Goal: Transaction & Acquisition: Purchase product/service

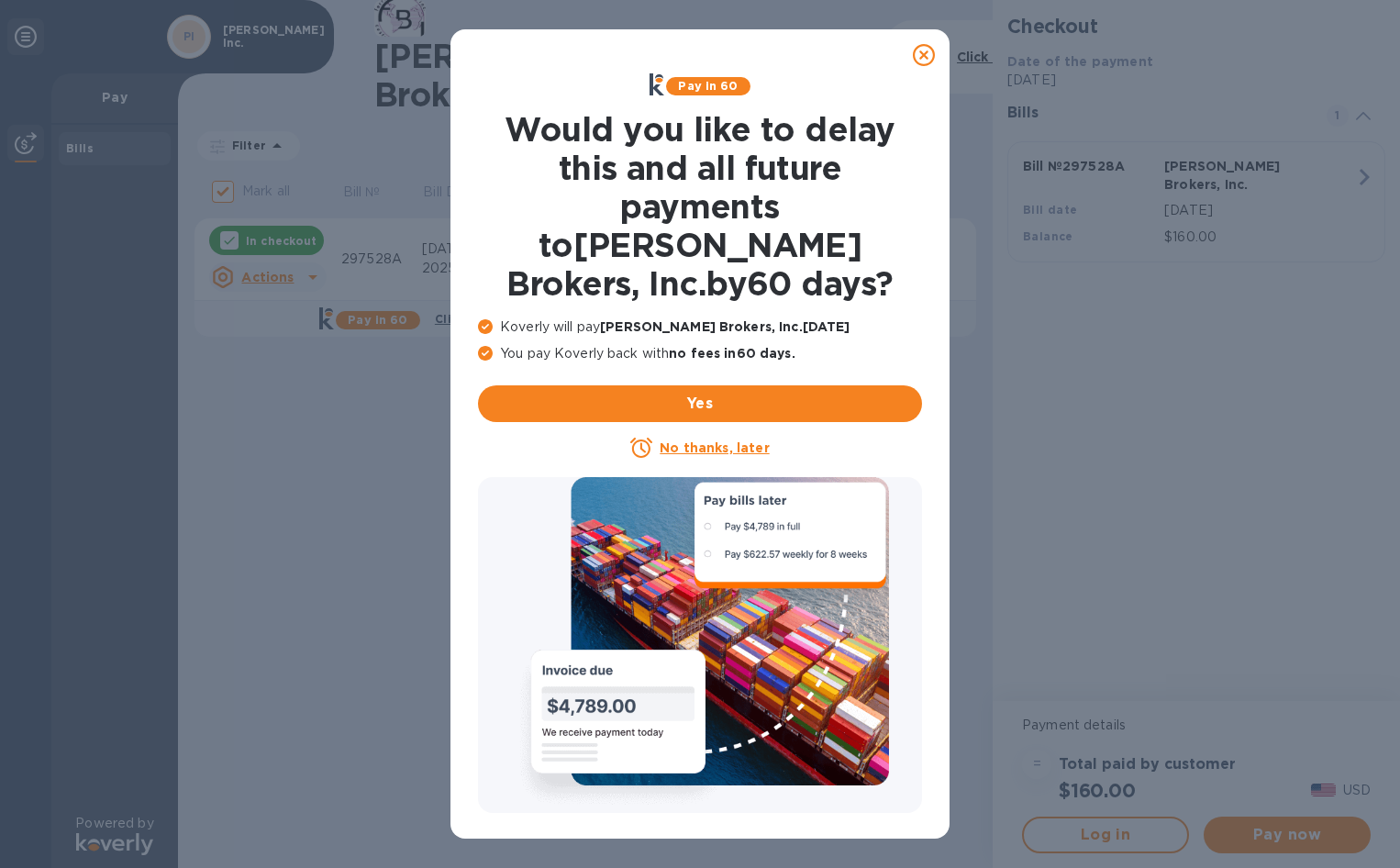
click at [708, 441] on u "No thanks, later" at bounding box center [714, 447] width 109 height 14
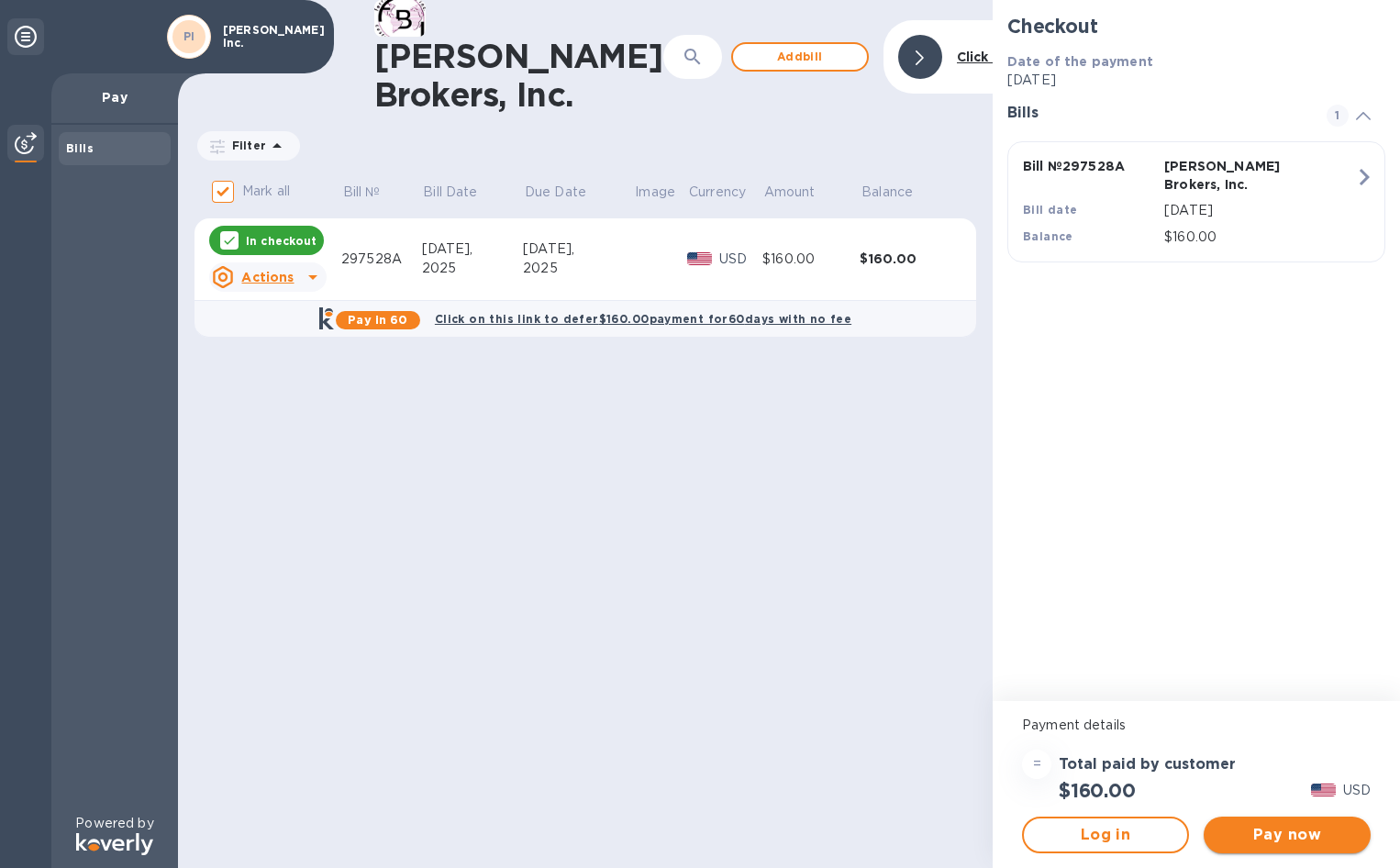
click at [1303, 828] on span "Pay now" at bounding box center [1287, 835] width 138 height 22
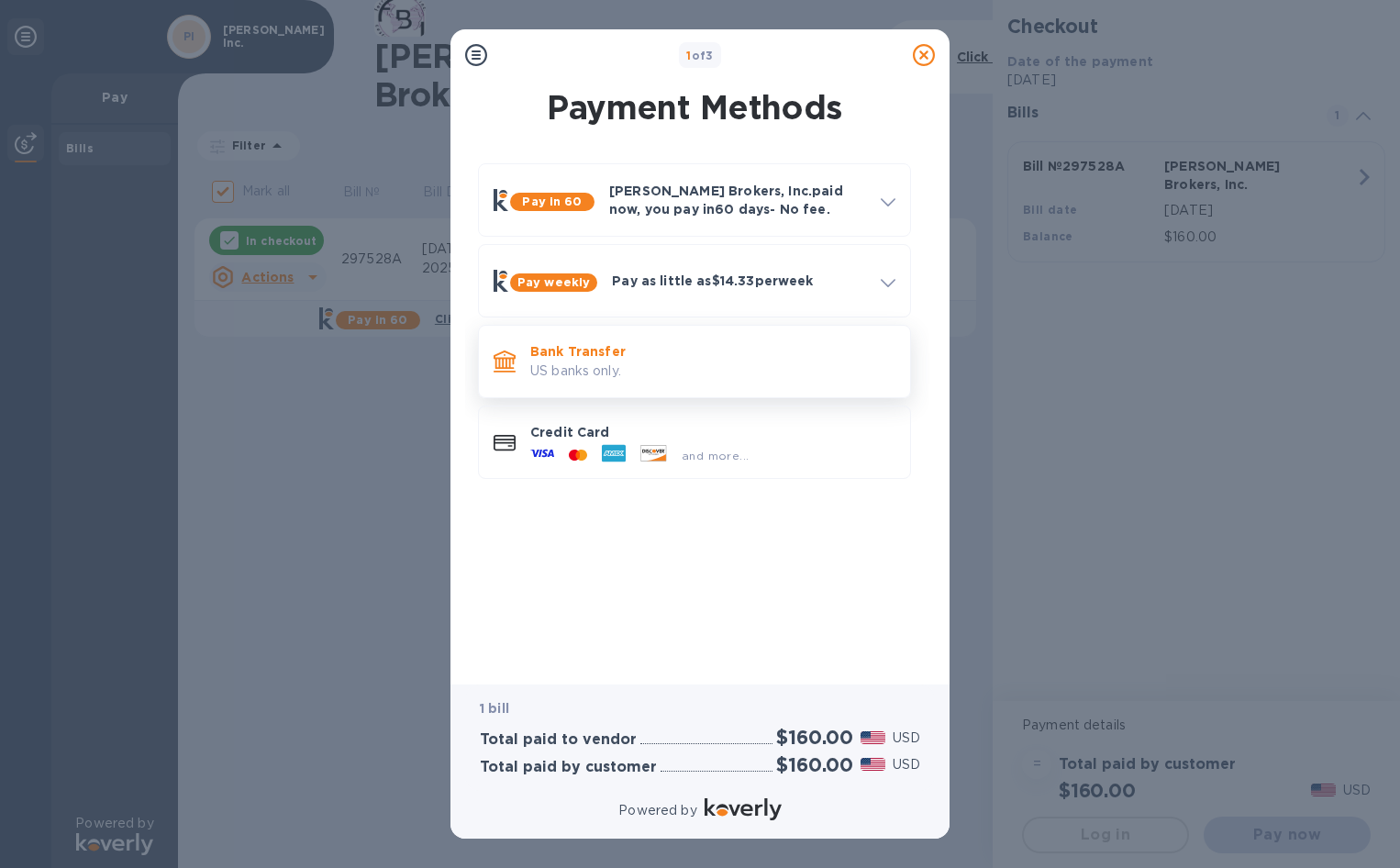
click at [625, 361] on p "US banks only." at bounding box center [713, 371] width 365 height 19
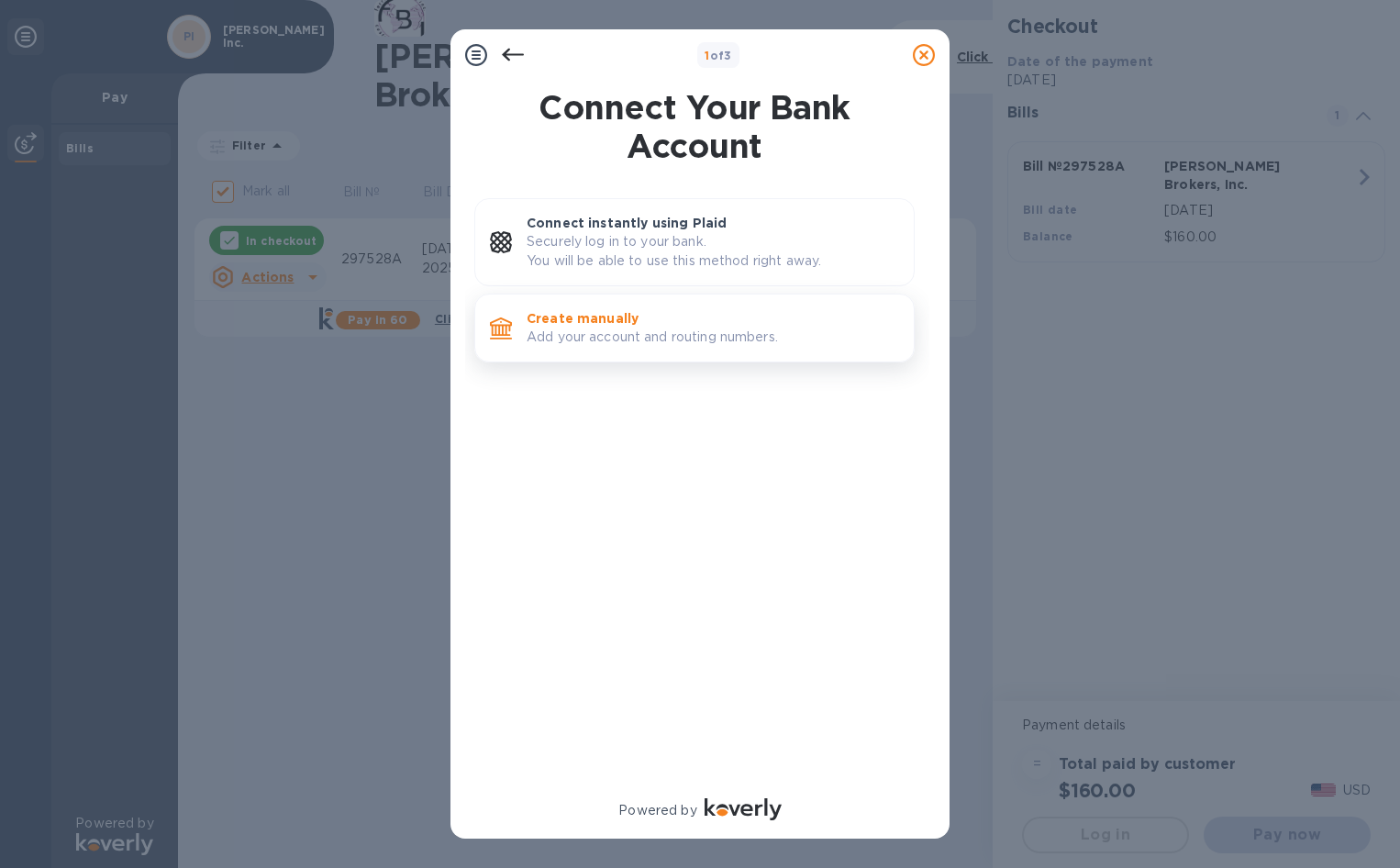
click at [634, 337] on p "Add your account and routing numbers." at bounding box center [713, 337] width 373 height 19
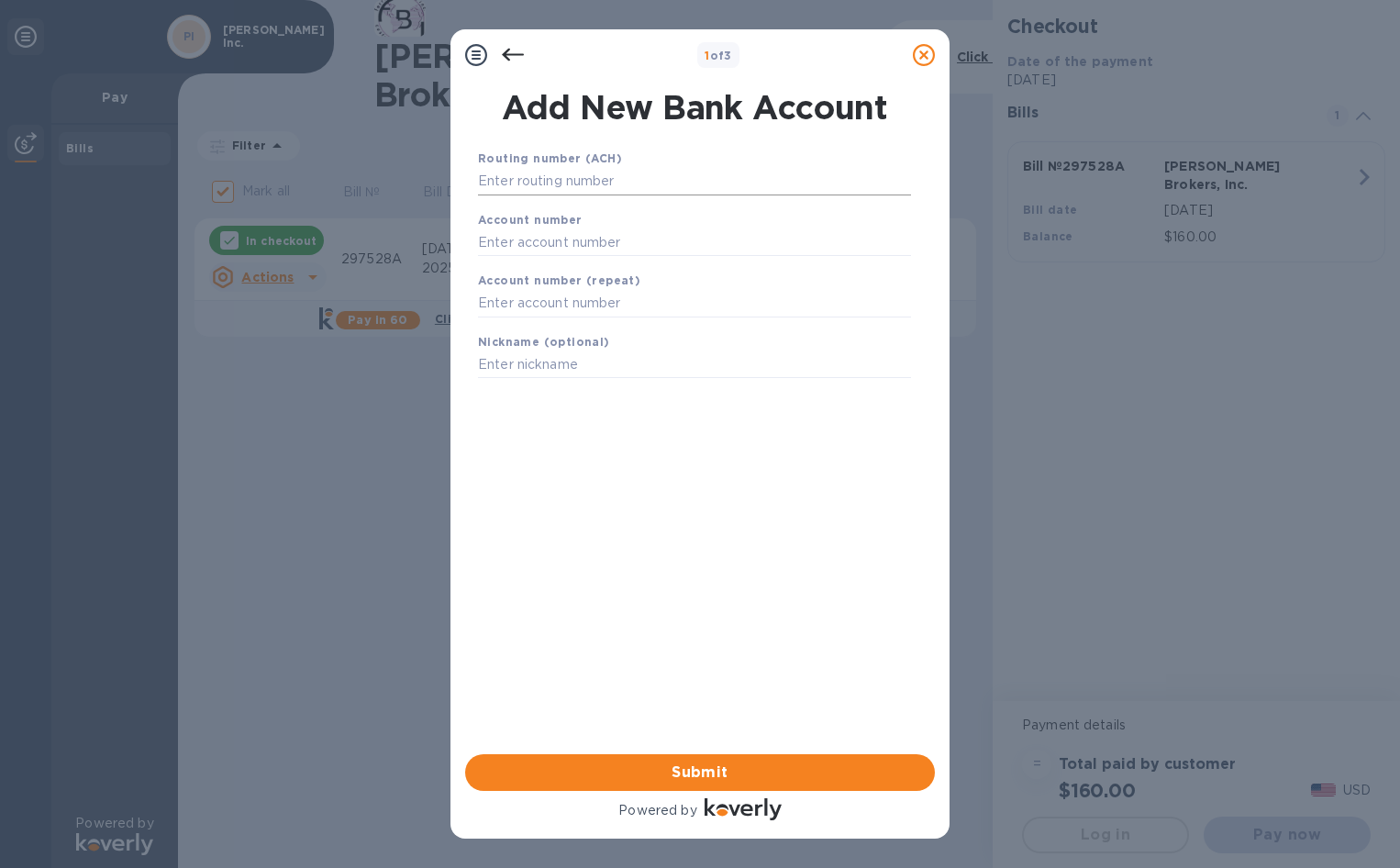
click at [640, 182] on input "text" at bounding box center [694, 182] width 433 height 28
type input "122016066"
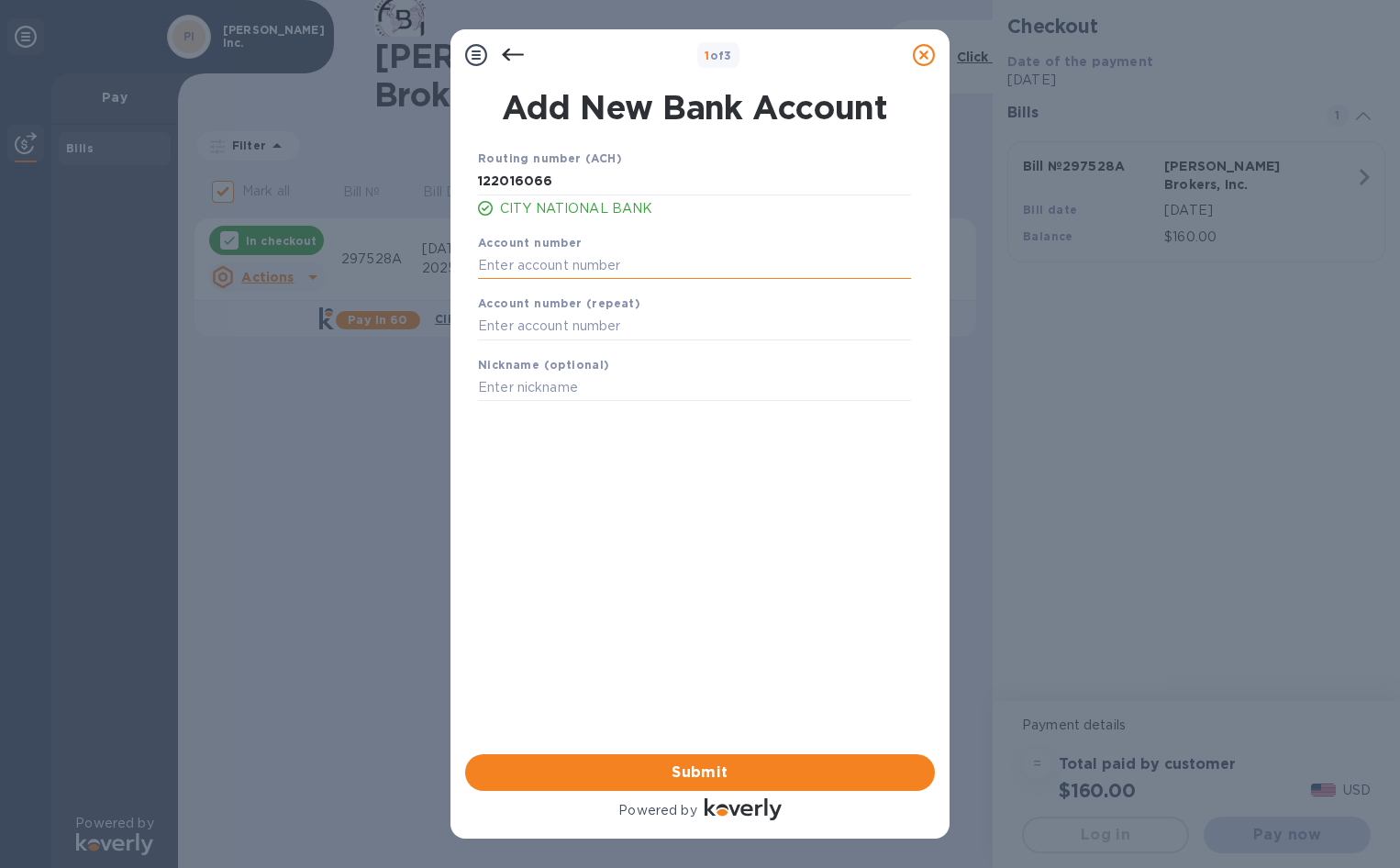
click at [605, 259] on input "text" at bounding box center [694, 265] width 433 height 28
type input "006524052"
click at [557, 325] on input "text" at bounding box center [694, 326] width 433 height 28
type input "006524052"
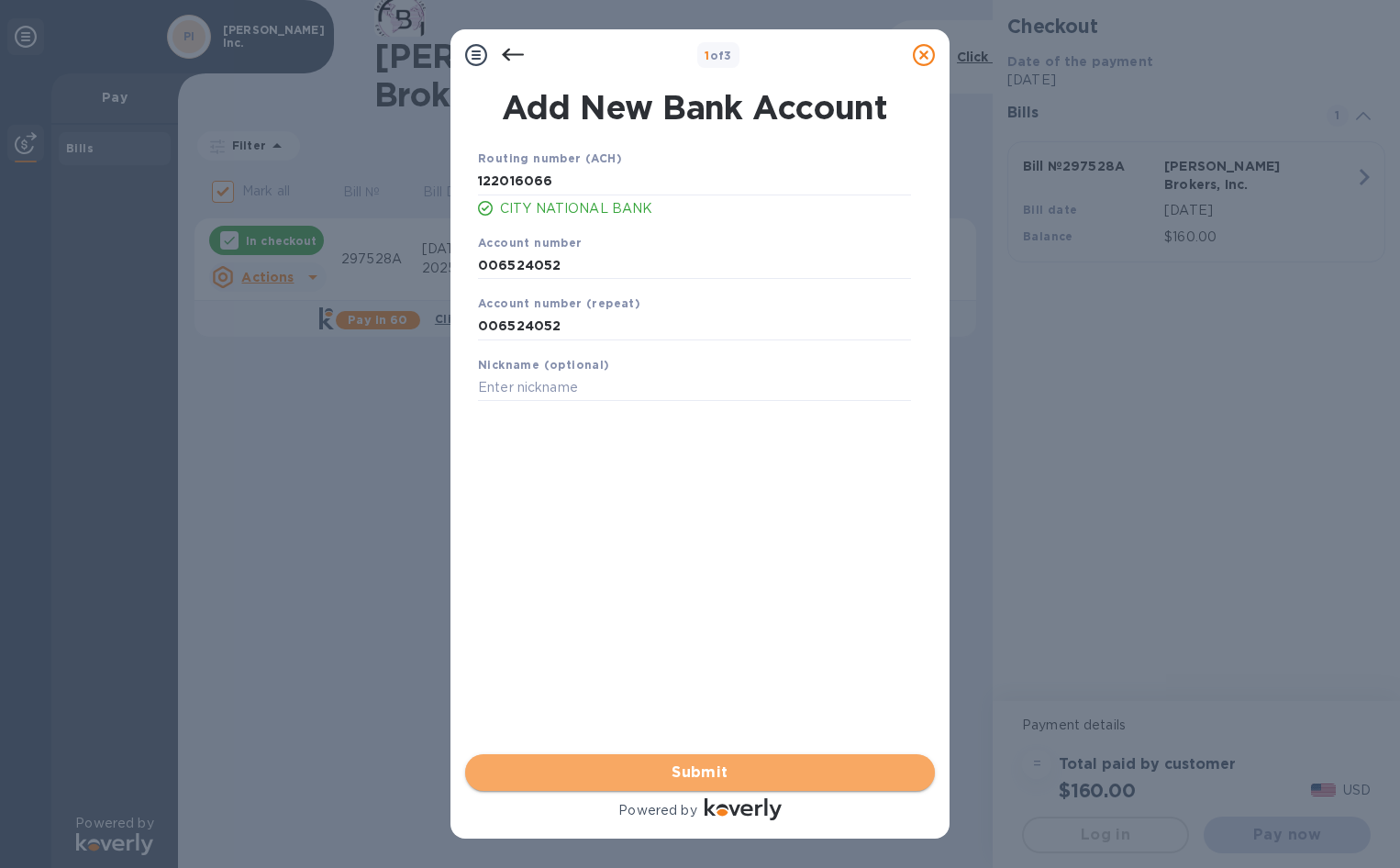
click at [688, 769] on span "Submit" at bounding box center [700, 772] width 441 height 22
